Goal: Transaction & Acquisition: Purchase product/service

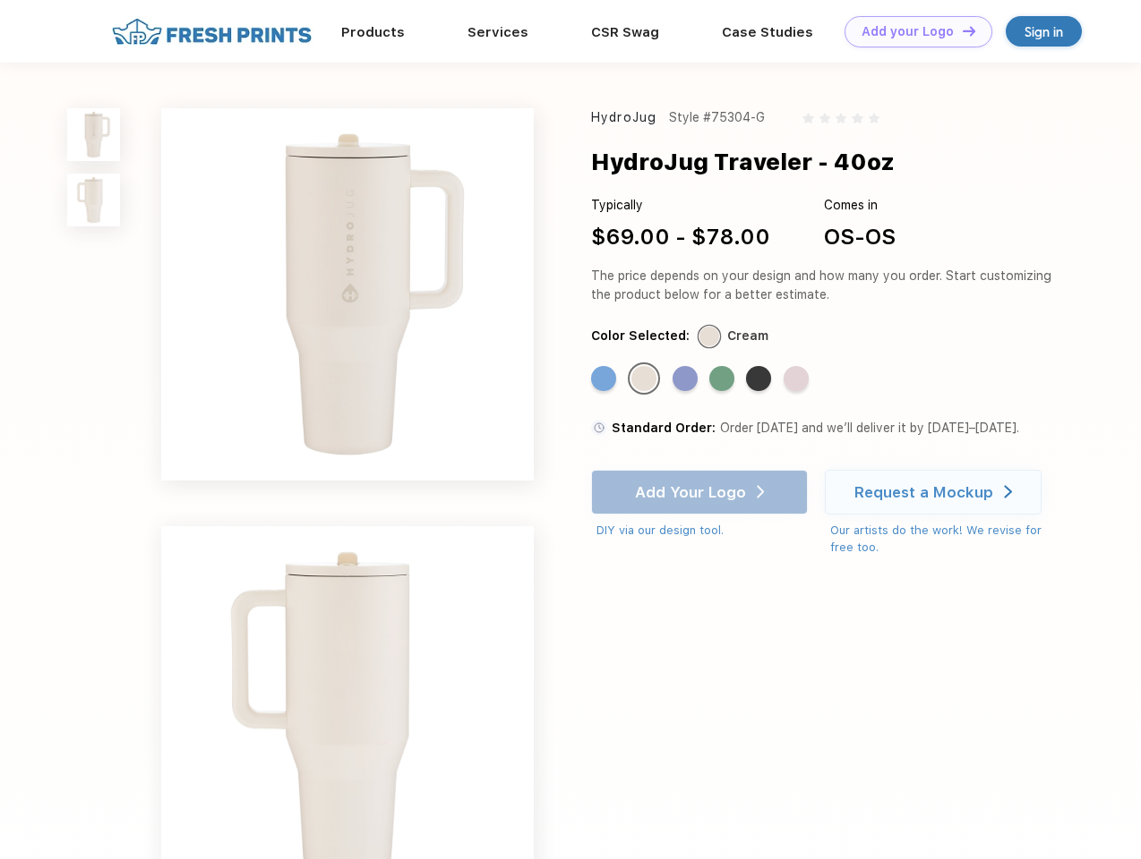
click at [911, 31] on link "Add your Logo Design Tool" at bounding box center [918, 31] width 148 height 31
click at [0, 0] on div "Design Tool" at bounding box center [0, 0] width 0 height 0
click at [961, 30] on link "Add your Logo Design Tool" at bounding box center [918, 31] width 148 height 31
click at [94, 134] on img at bounding box center [93, 134] width 53 height 53
click at [94, 201] on img at bounding box center [93, 200] width 53 height 53
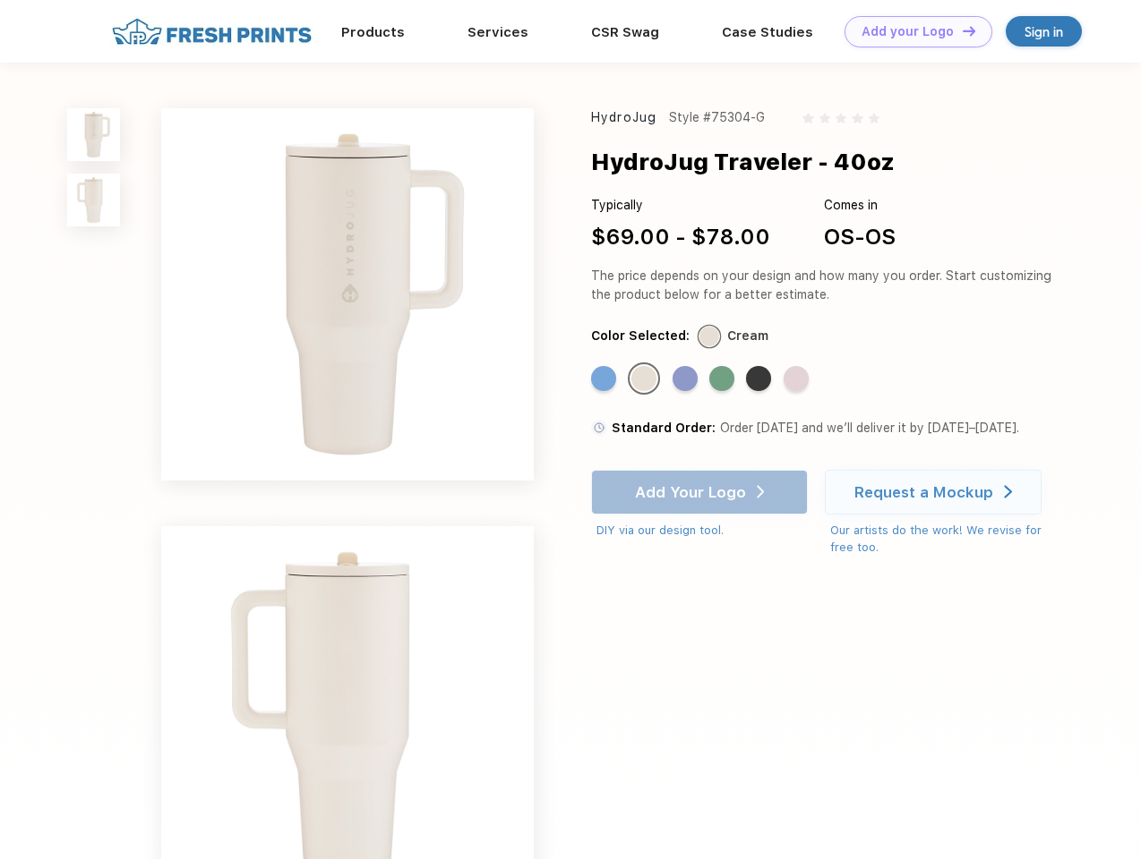
click at [605, 380] on div "Standard Color" at bounding box center [603, 378] width 25 height 25
click at [645, 380] on div "Standard Color" at bounding box center [643, 378] width 25 height 25
click at [687, 380] on div "Standard Color" at bounding box center [684, 378] width 25 height 25
click at [723, 380] on div "Standard Color" at bounding box center [721, 378] width 25 height 25
click at [760, 380] on div "Standard Color" at bounding box center [758, 378] width 25 height 25
